Goal: Answer question/provide support

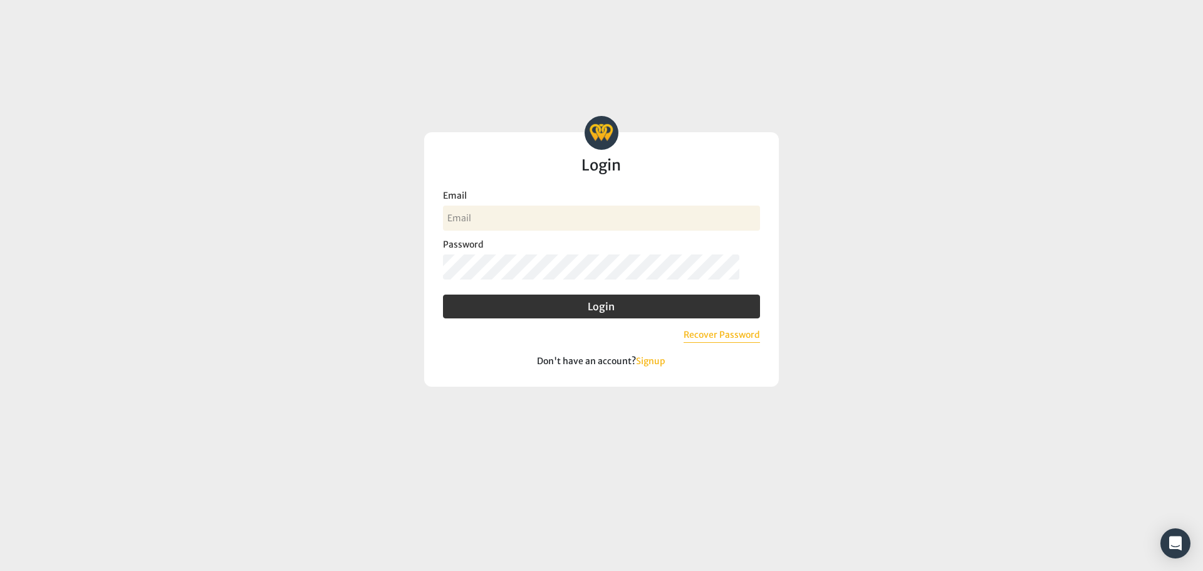
click at [483, 221] on input "Email" at bounding box center [601, 217] width 317 height 25
type input "[PERSON_NAME][EMAIL_ADDRESS][DOMAIN_NAME]"
click at [443, 294] on button "Login" at bounding box center [601, 306] width 317 height 24
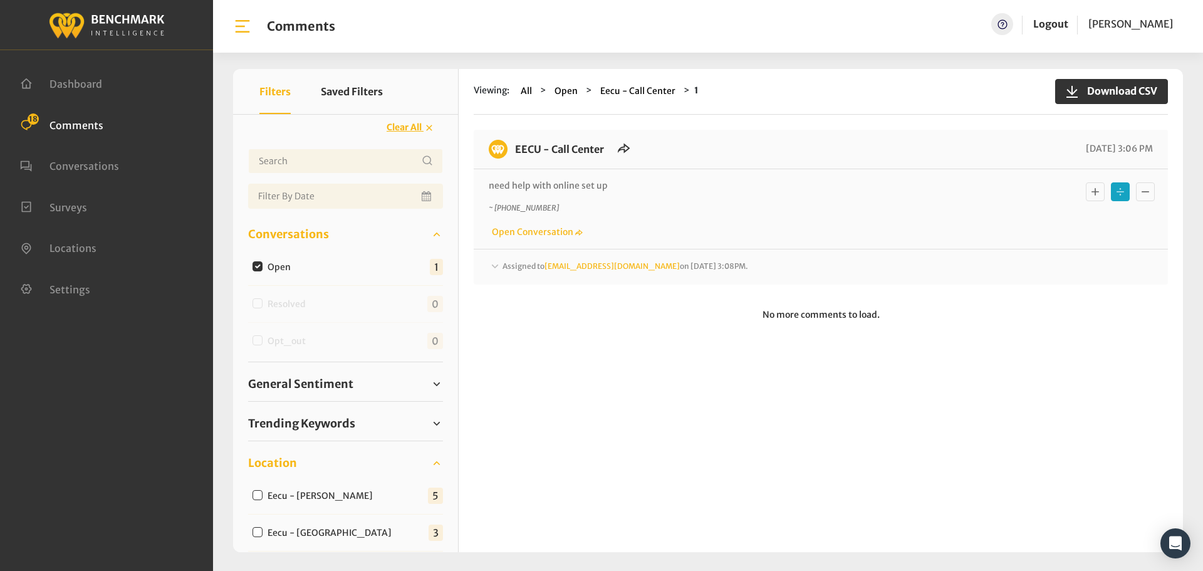
click at [818, 266] on div "Assigned to Heatherm@myeecu.org on October 2, 2025 3:08PM." at bounding box center [821, 266] width 664 height 15
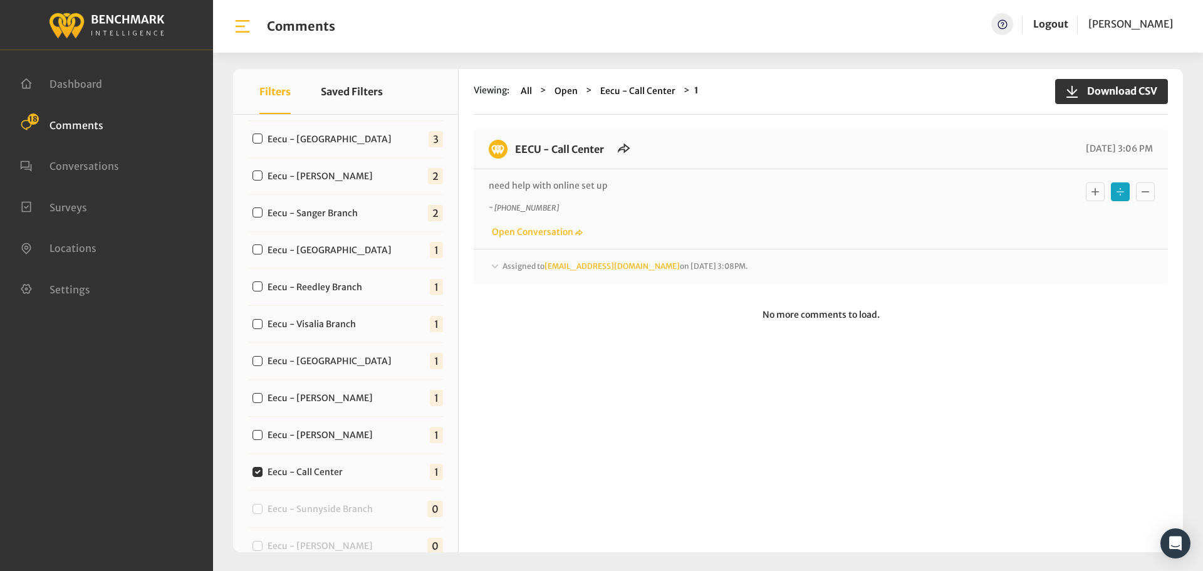
scroll to position [115, 0]
click at [0, 0] on button "Resolve" at bounding box center [0, 0] width 0 height 0
click at [325, 430] on label "Eecu - Van Ness" at bounding box center [323, 435] width 120 height 13
click at [262, 430] on input "Eecu - Van Ness" at bounding box center [257, 435] width 10 height 10
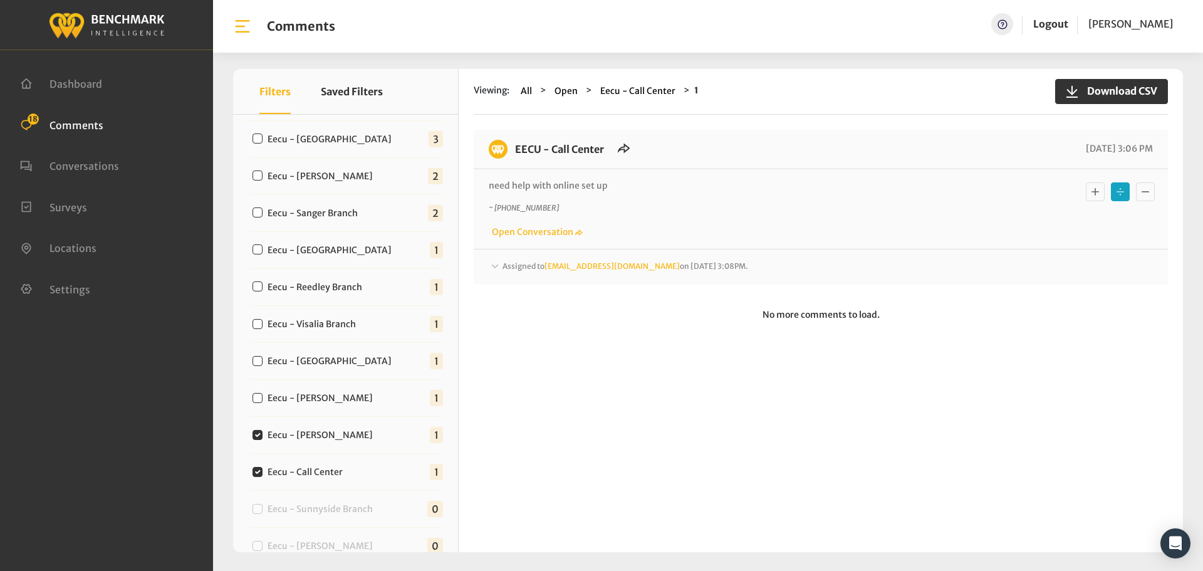
checkbox input "true"
